Goal: Task Accomplishment & Management: Use online tool/utility

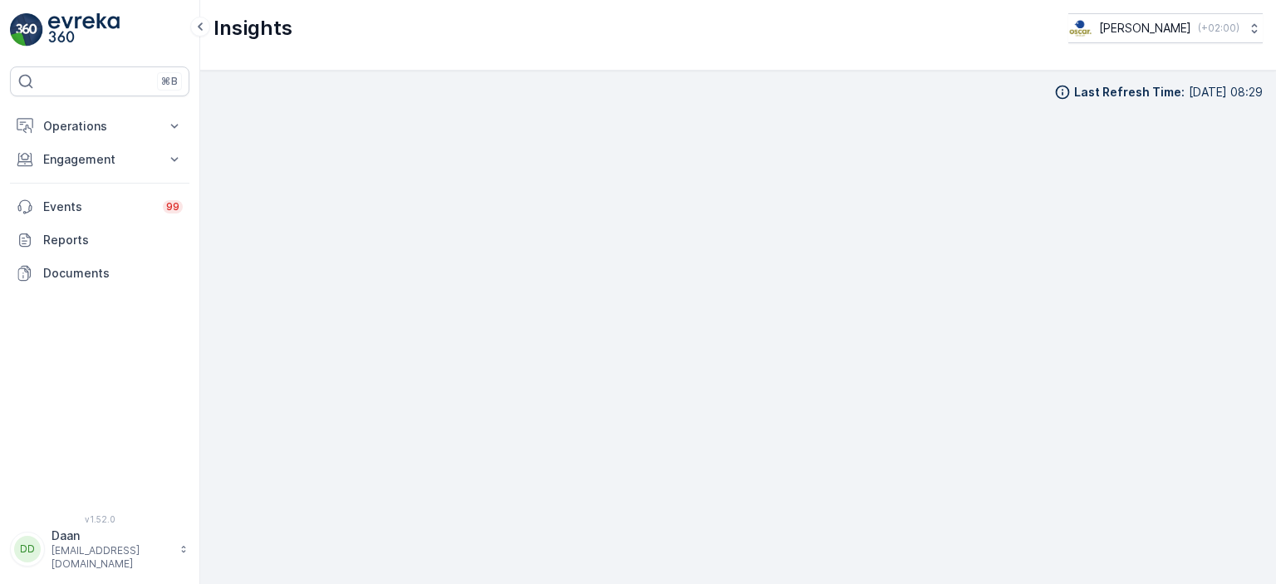
click at [755, 107] on div "Last Refresh Time : [DATE] 08:29" at bounding box center [739, 327] width 1050 height 487
click at [101, 125] on p "Operations" at bounding box center [99, 126] width 113 height 17
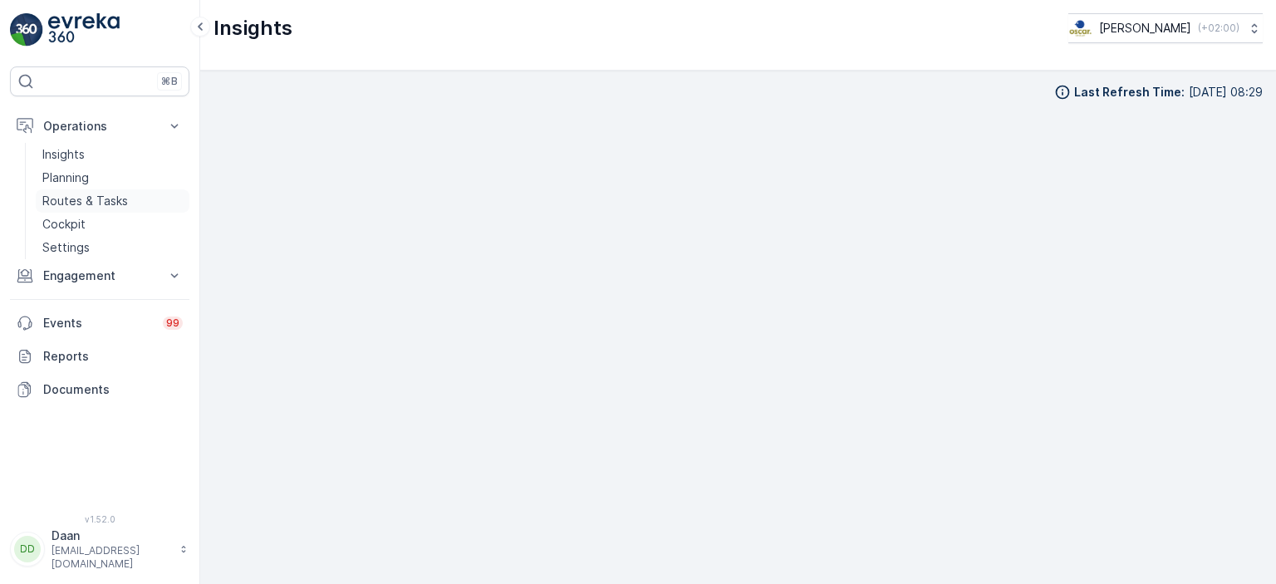
click at [81, 204] on p "Routes & Tasks" at bounding box center [85, 201] width 86 height 17
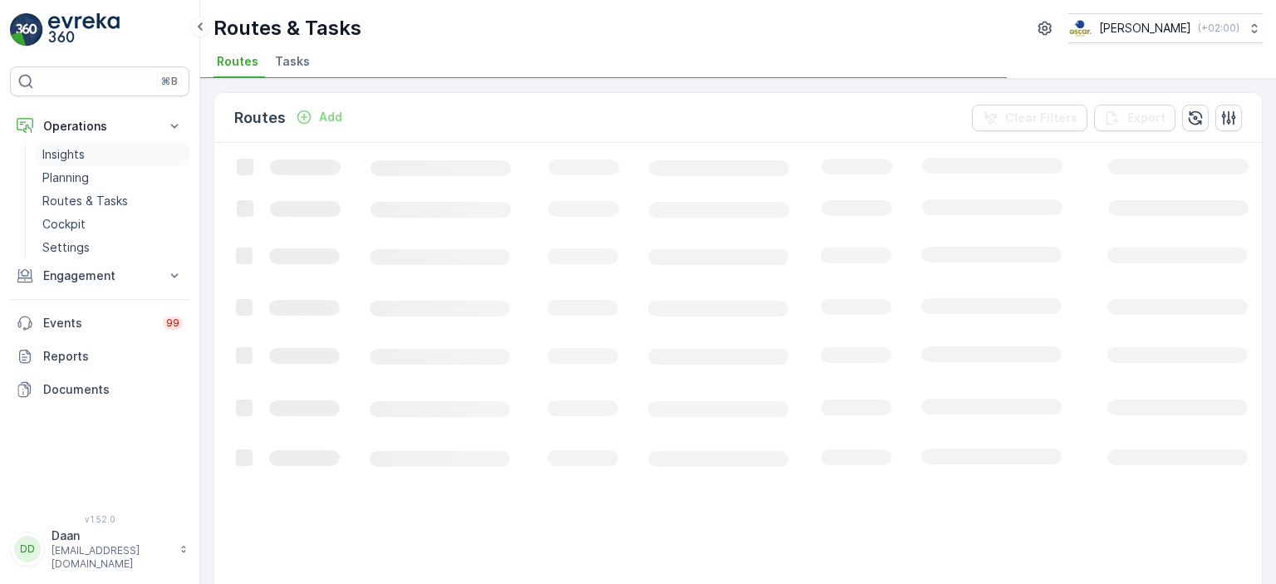
click at [63, 155] on p "Insights" at bounding box center [63, 154] width 42 height 17
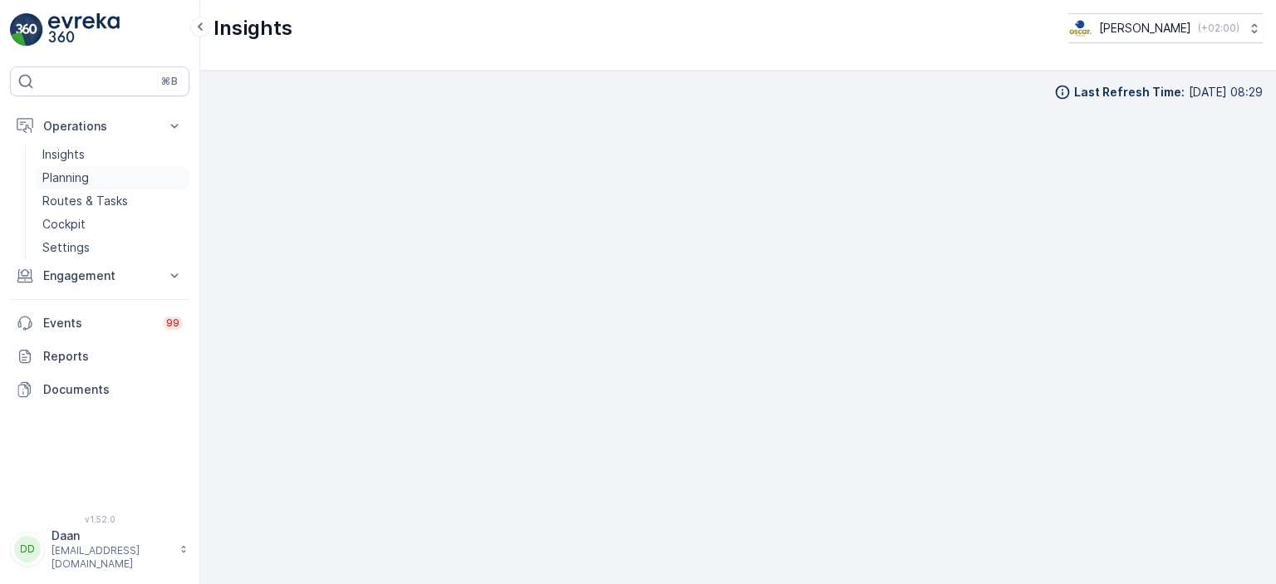
click at [72, 180] on p "Planning" at bounding box center [65, 178] width 47 height 17
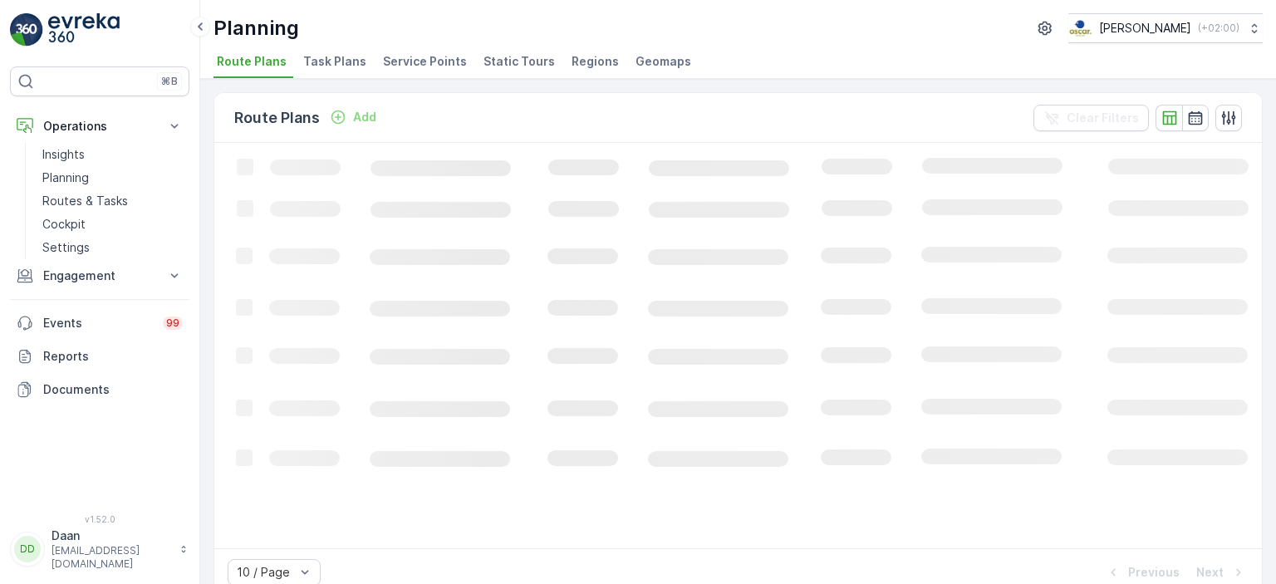
click at [325, 62] on span "Task Plans" at bounding box center [334, 61] width 63 height 17
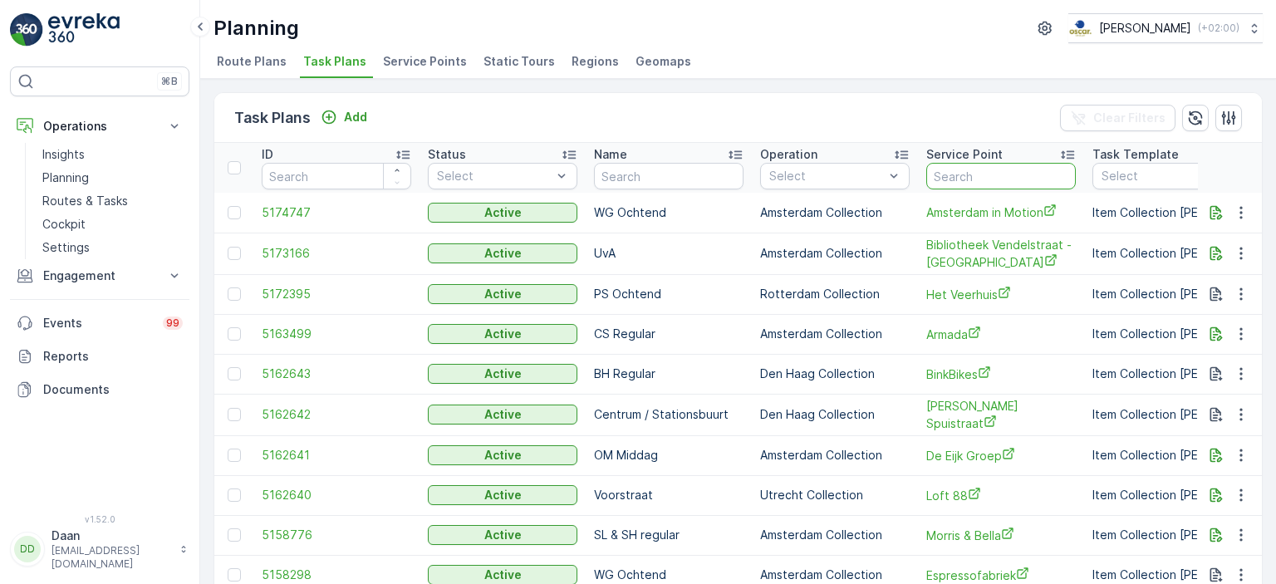
click at [971, 171] on input "text" at bounding box center [1002, 176] width 150 height 27
type input "JAC"
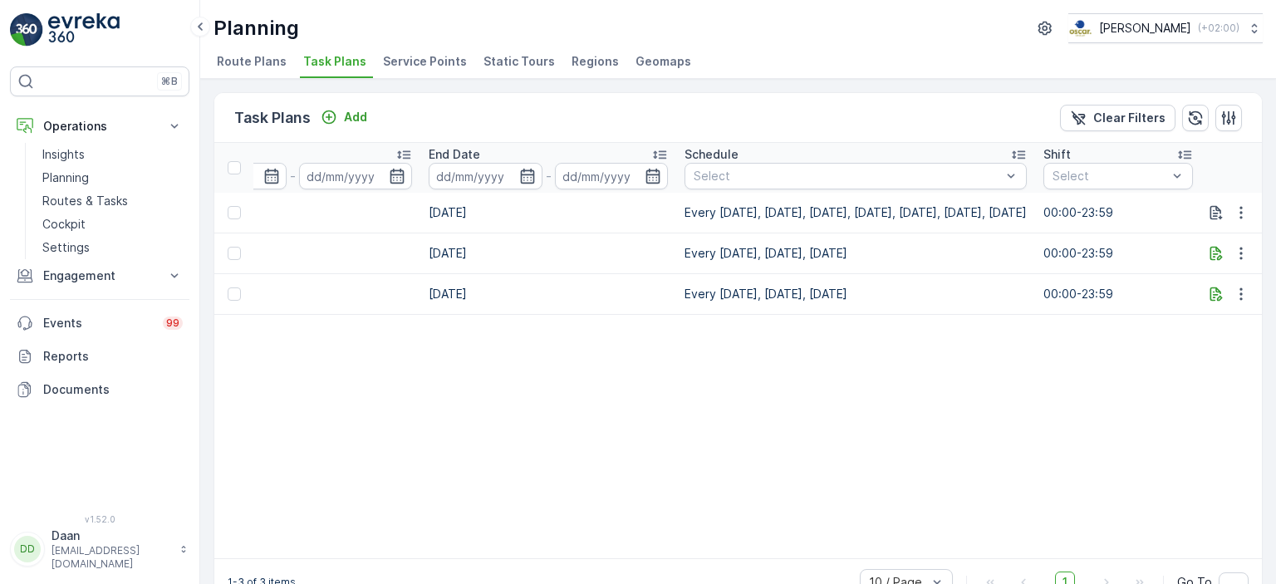
scroll to position [0, 1142]
click at [1241, 210] on icon "button" at bounding box center [1241, 212] width 17 height 17
click at [1223, 266] on span "Edit Task Plan" at bounding box center [1211, 259] width 77 height 17
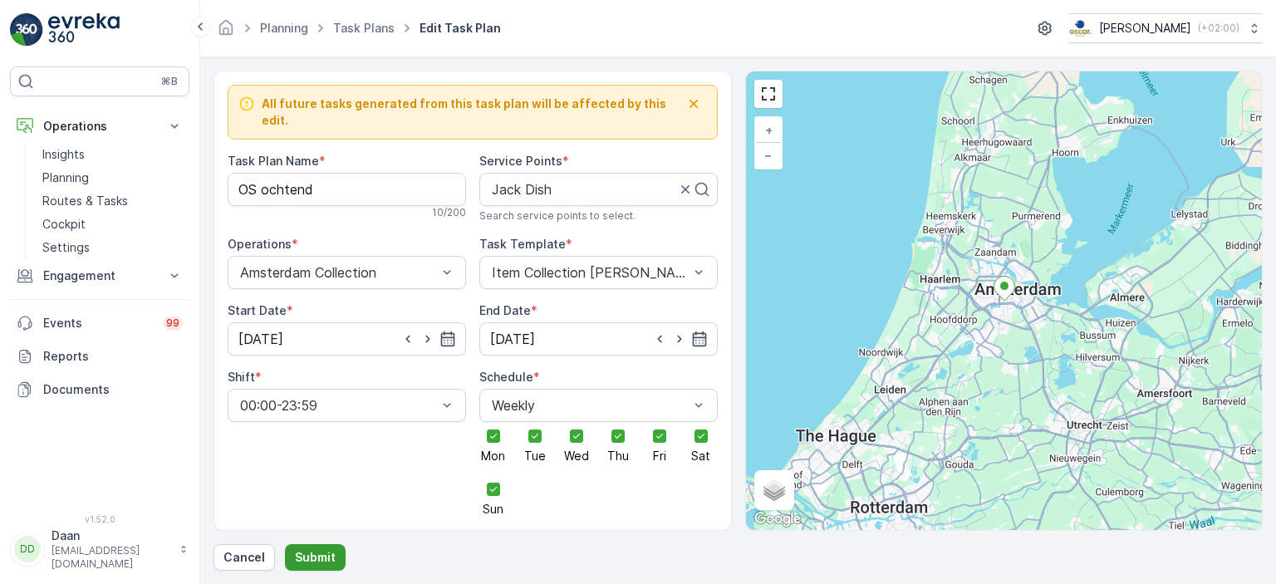
click at [319, 565] on p "Submit" at bounding box center [315, 557] width 41 height 17
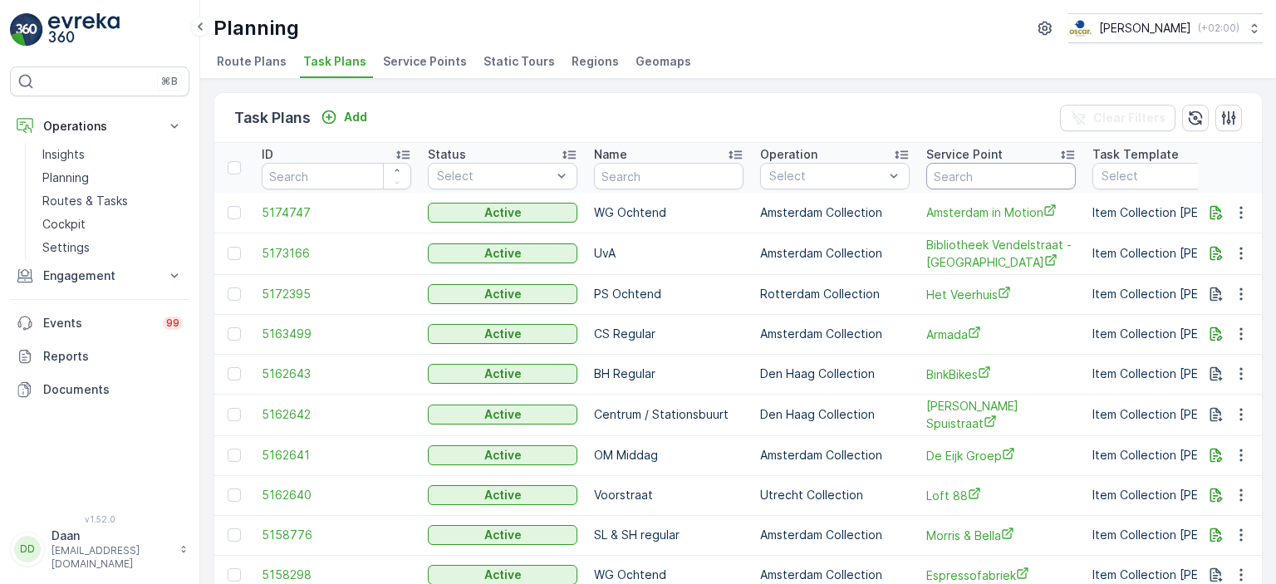
click at [949, 173] on input "text" at bounding box center [1002, 176] width 150 height 27
type input "jack"
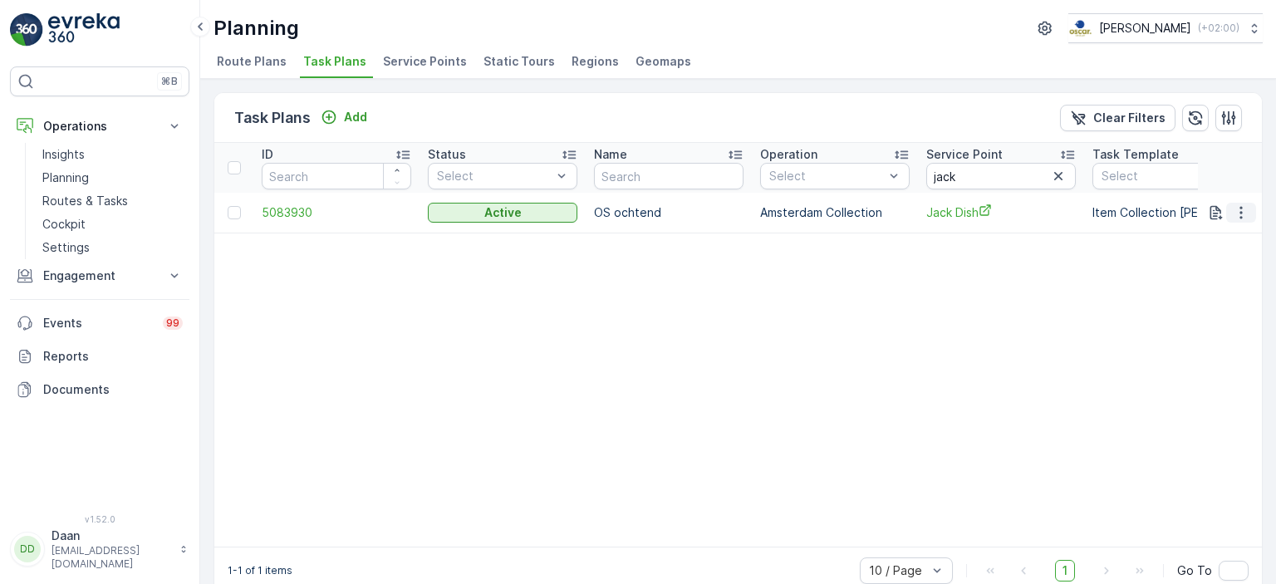
click at [1239, 215] on icon "button" at bounding box center [1241, 212] width 17 height 17
click at [1224, 254] on span "Edit Task Plan" at bounding box center [1211, 259] width 77 height 17
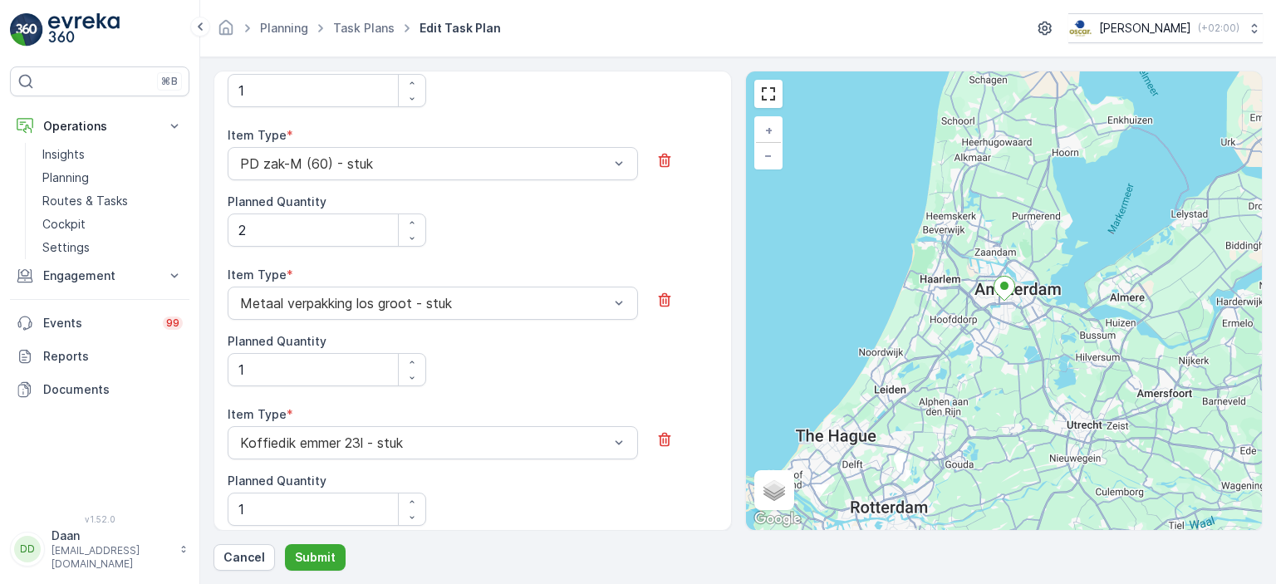
scroll to position [1370, 0]
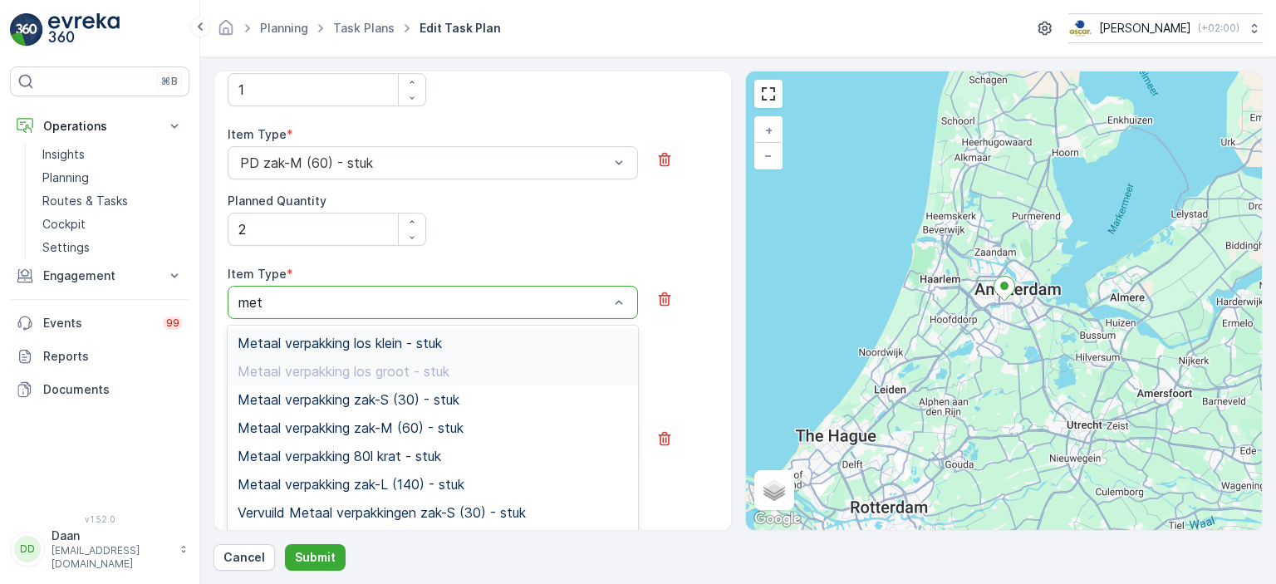
type input "meta"
click at [664, 233] on div "Item Type * [PERSON_NAME]-M (60) - stuk Planned Quantity 2" at bounding box center [473, 196] width 490 height 140
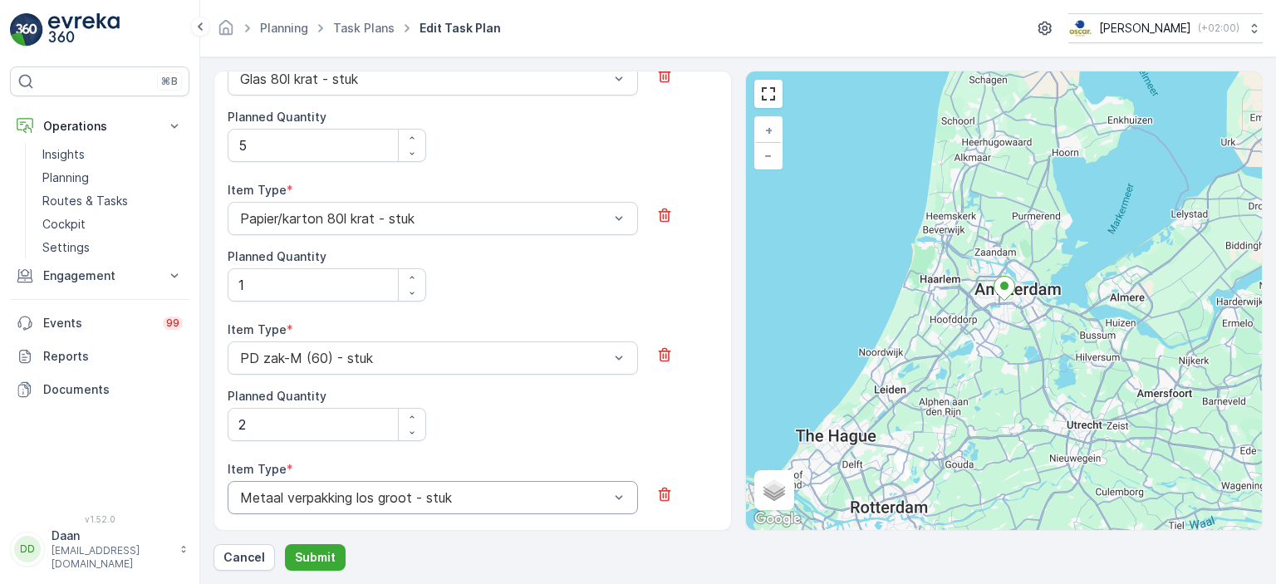
scroll to position [1147, 0]
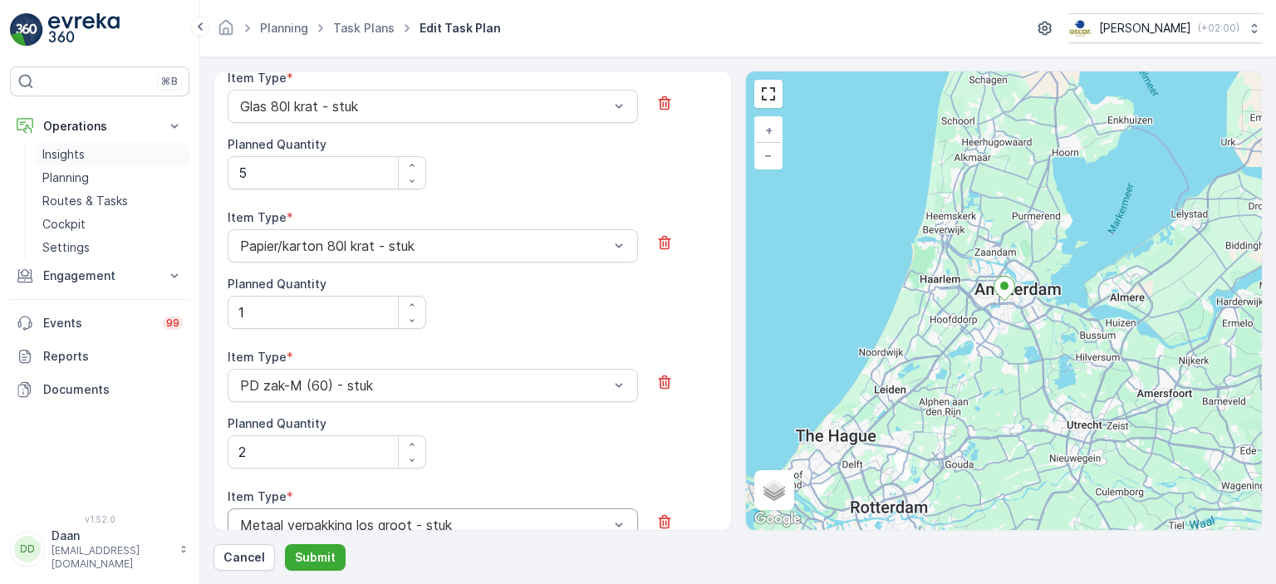
click at [62, 152] on p "Insights" at bounding box center [63, 154] width 42 height 17
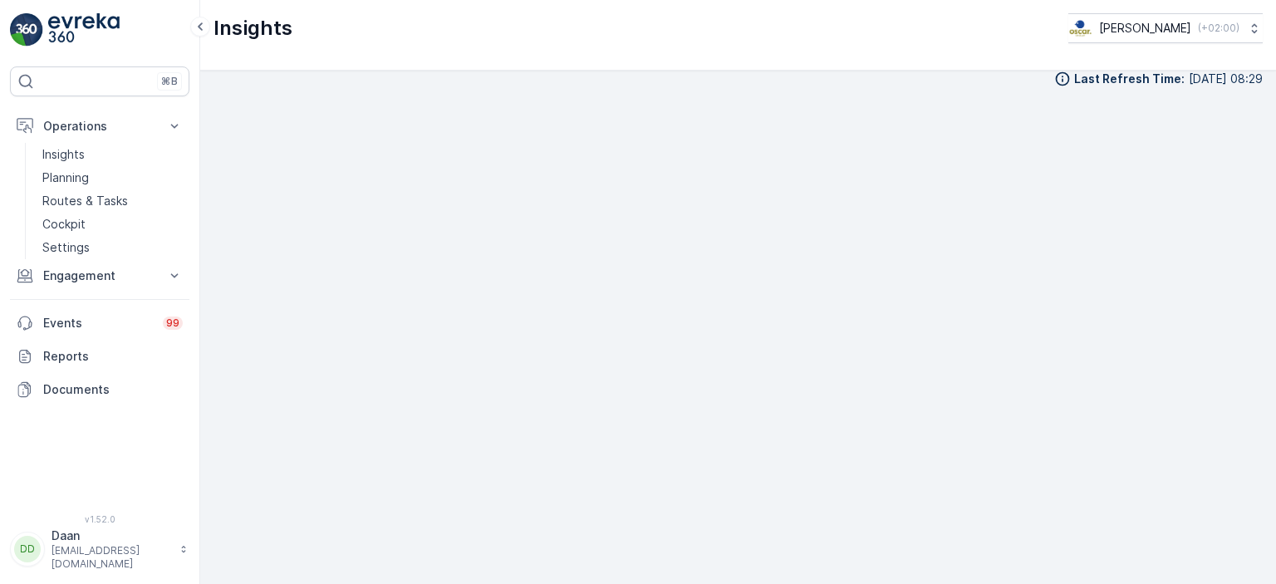
scroll to position [17, 0]
